Goal: Task Accomplishment & Management: Manage account settings

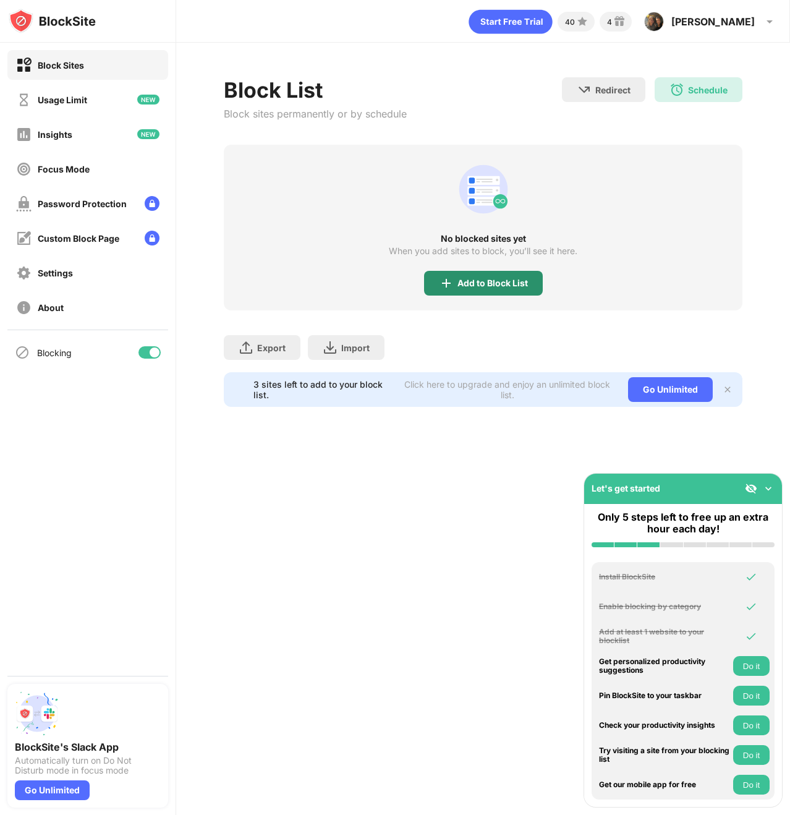
click at [515, 279] on div "Add to Block List" at bounding box center [493, 283] width 71 height 10
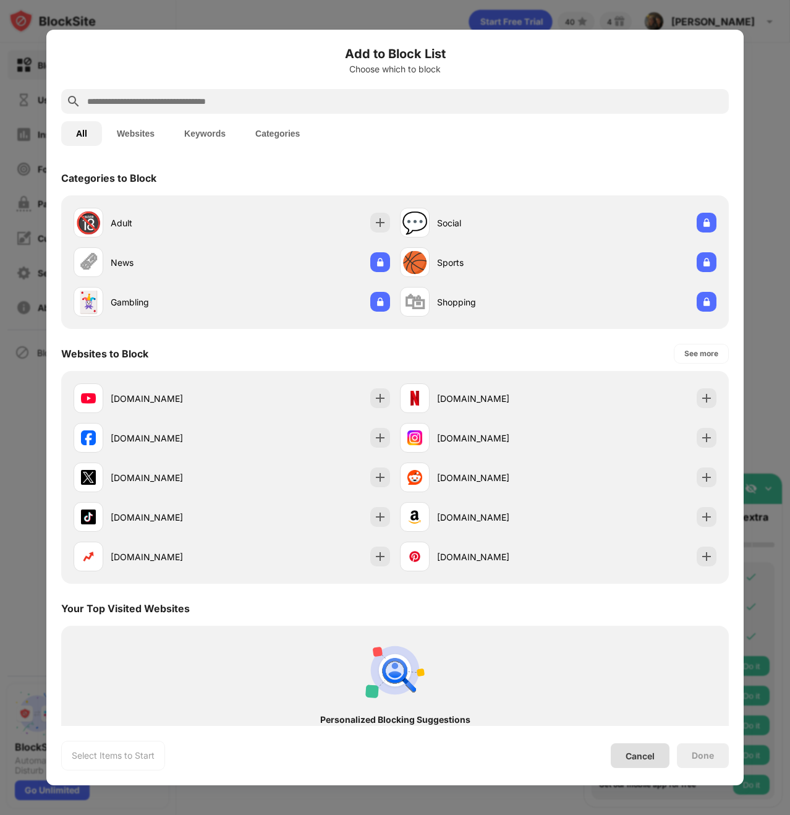
click at [643, 748] on div "Cancel" at bounding box center [640, 755] width 59 height 25
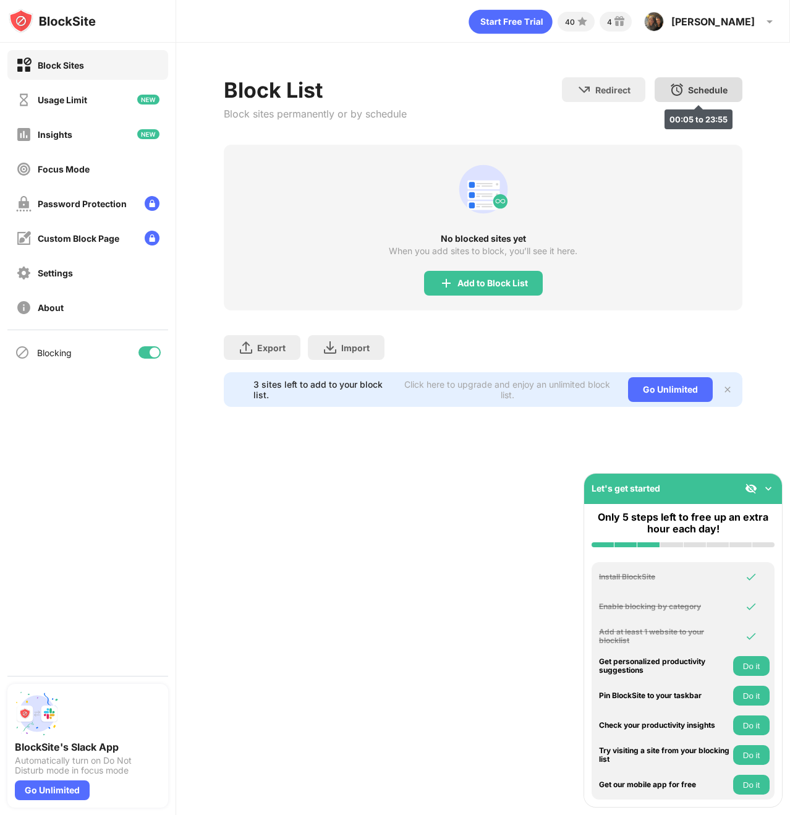
click at [694, 88] on div "Schedule" at bounding box center [708, 90] width 40 height 11
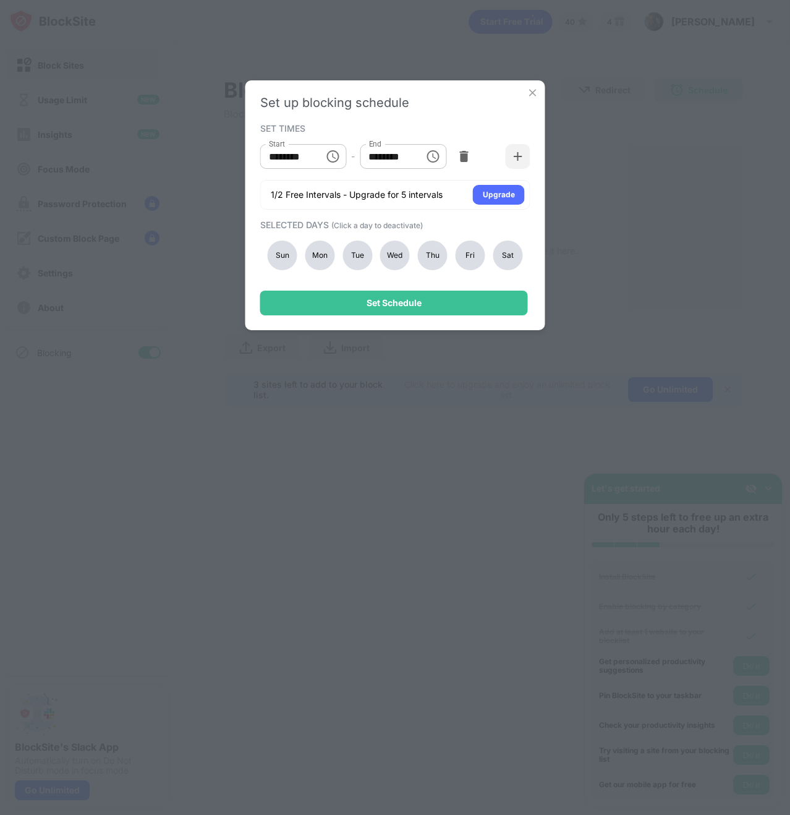
click at [278, 250] on div "Sun" at bounding box center [283, 256] width 30 height 30
click at [508, 259] on div "Sat" at bounding box center [508, 256] width 30 height 30
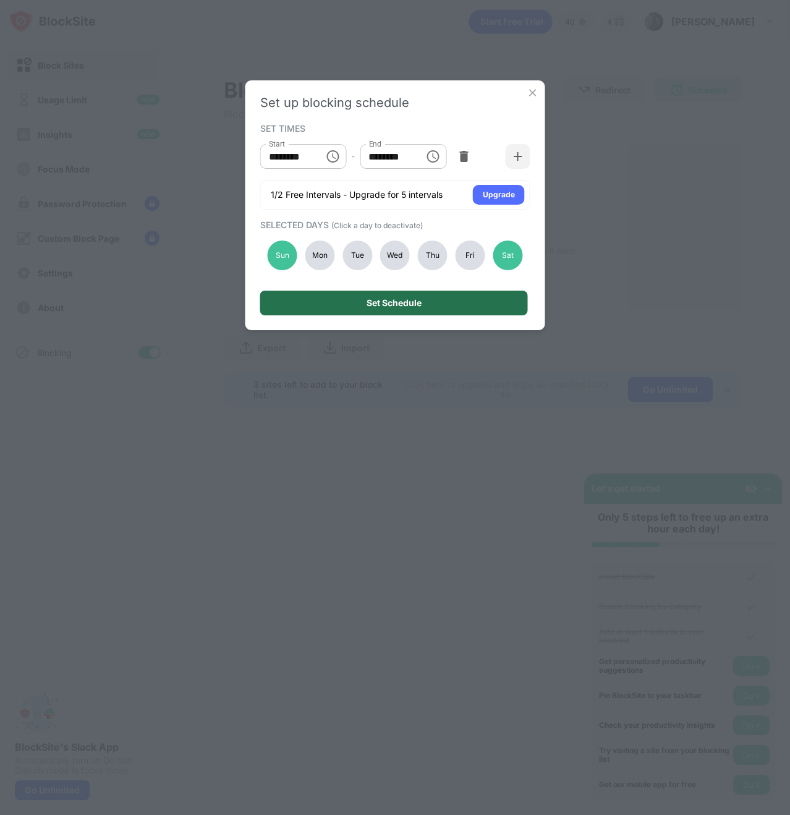
click at [455, 297] on div "Set Schedule" at bounding box center [394, 303] width 268 height 25
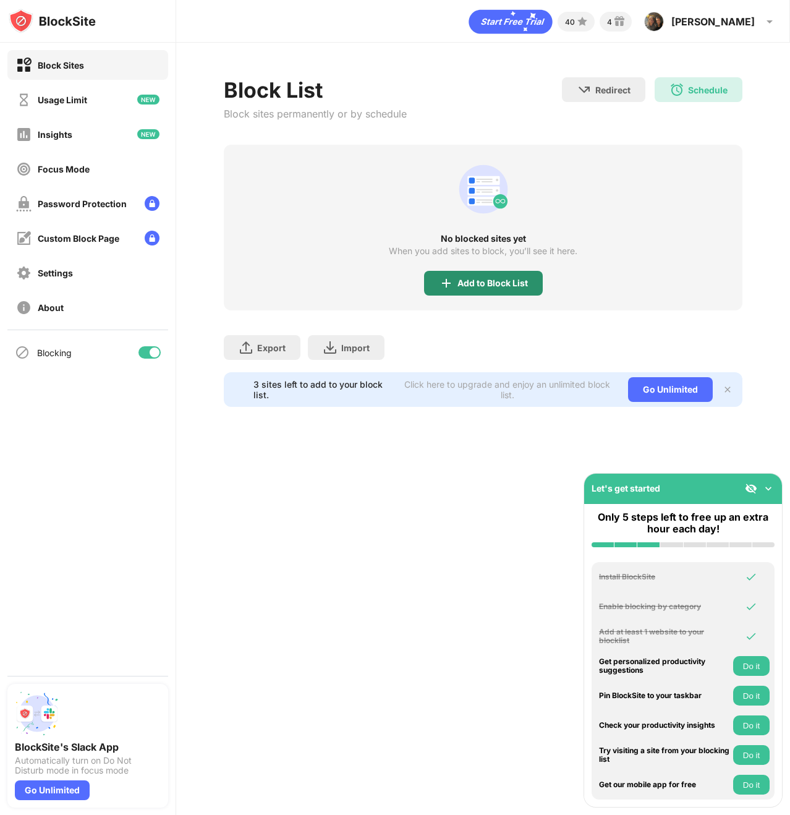
click at [510, 284] on div "Add to Block List" at bounding box center [493, 283] width 71 height 10
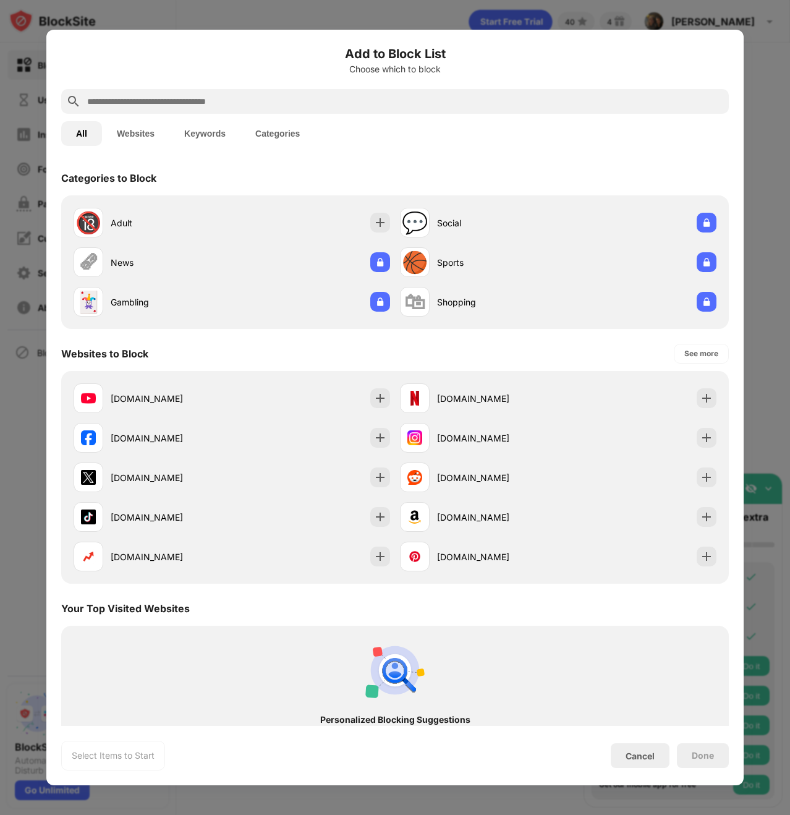
click at [258, 103] on input "text" at bounding box center [405, 101] width 638 height 15
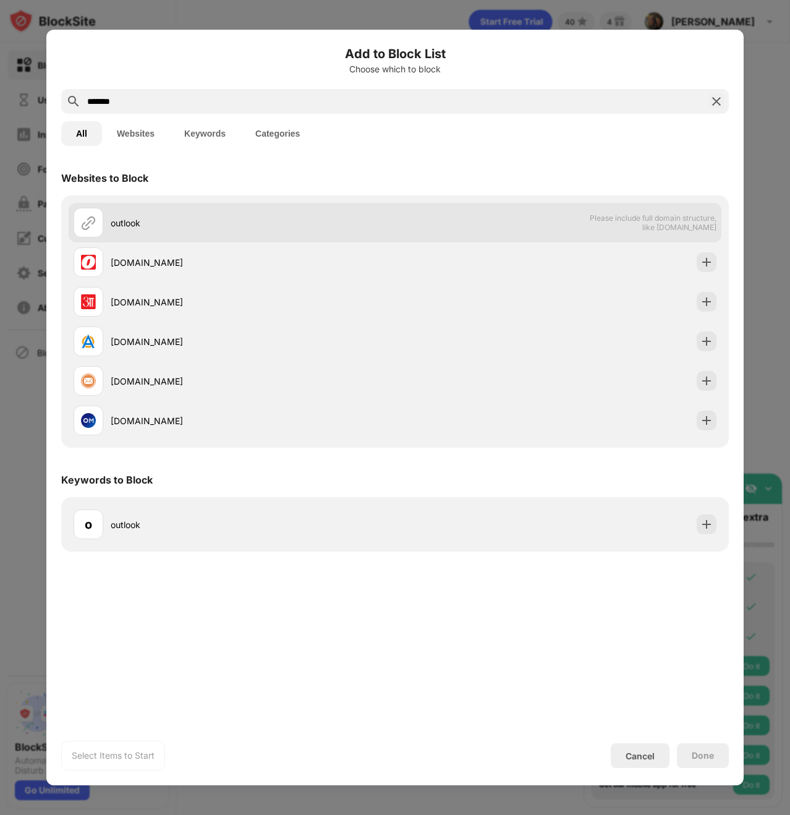
click at [549, 223] on div "outlook Please include full domain structure, like [DOMAIN_NAME]" at bounding box center [395, 223] width 653 height 40
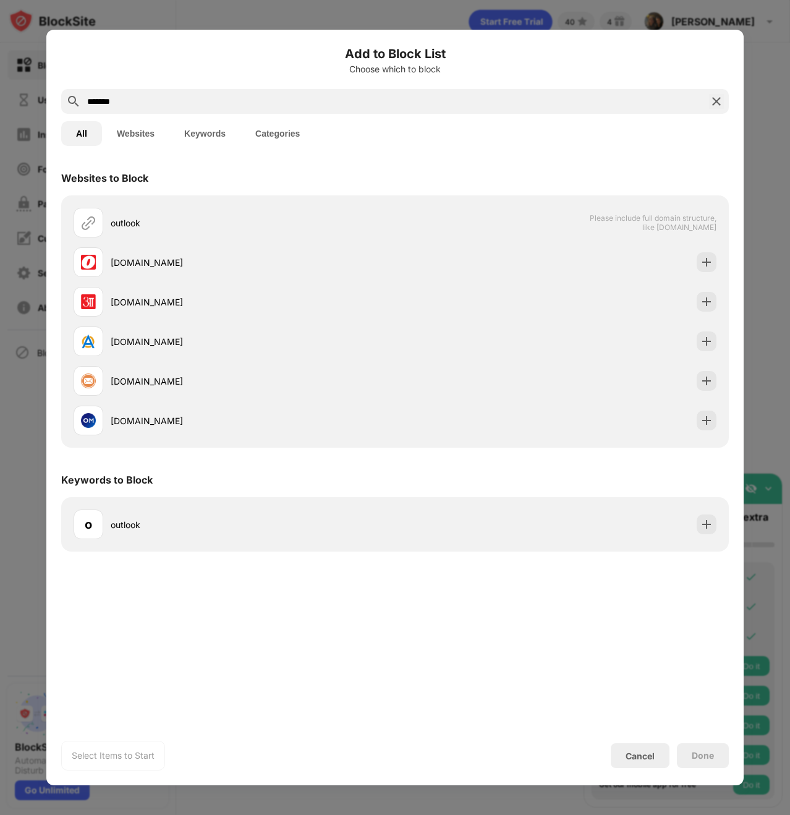
click at [199, 105] on input "*******" at bounding box center [395, 101] width 618 height 15
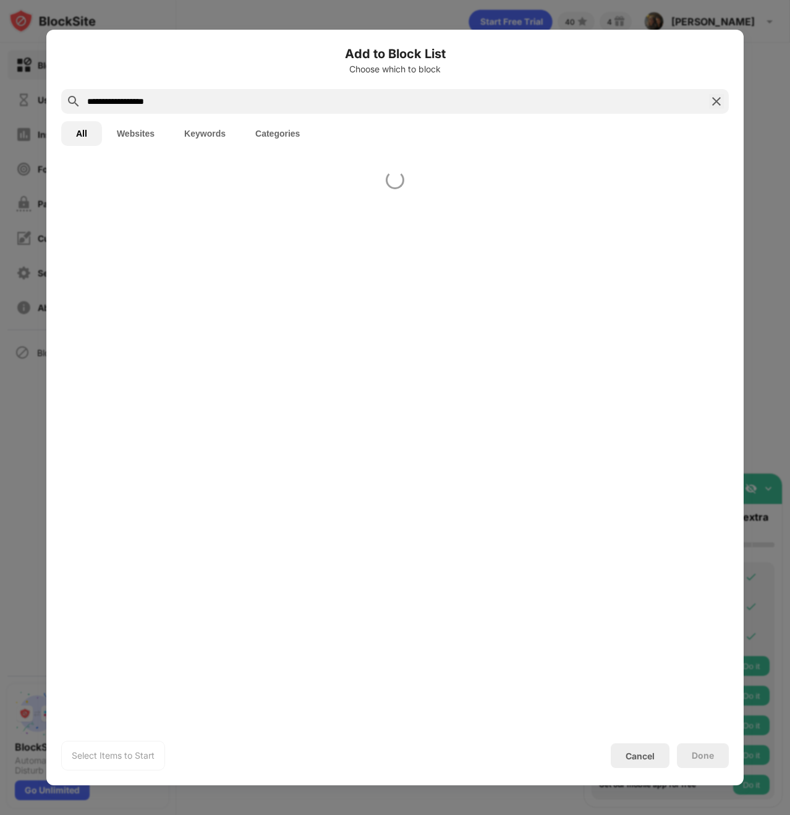
type input "**********"
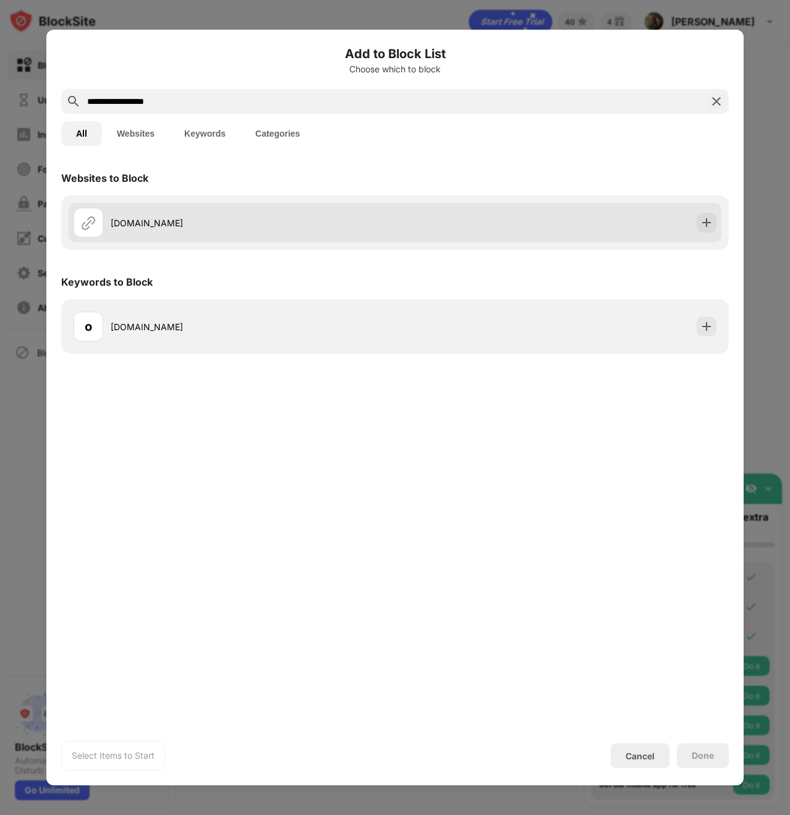
click at [211, 207] on div "[DOMAIN_NAME]" at bounding box center [395, 223] width 653 height 40
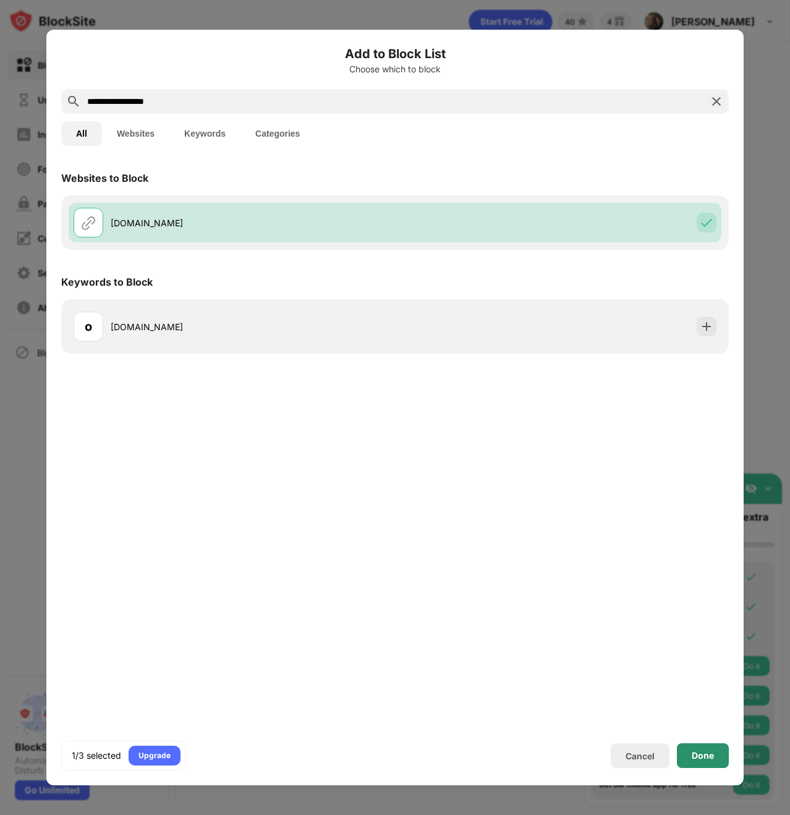
click at [709, 761] on div "Done" at bounding box center [703, 755] width 52 height 25
